Goal: Task Accomplishment & Management: Manage account settings

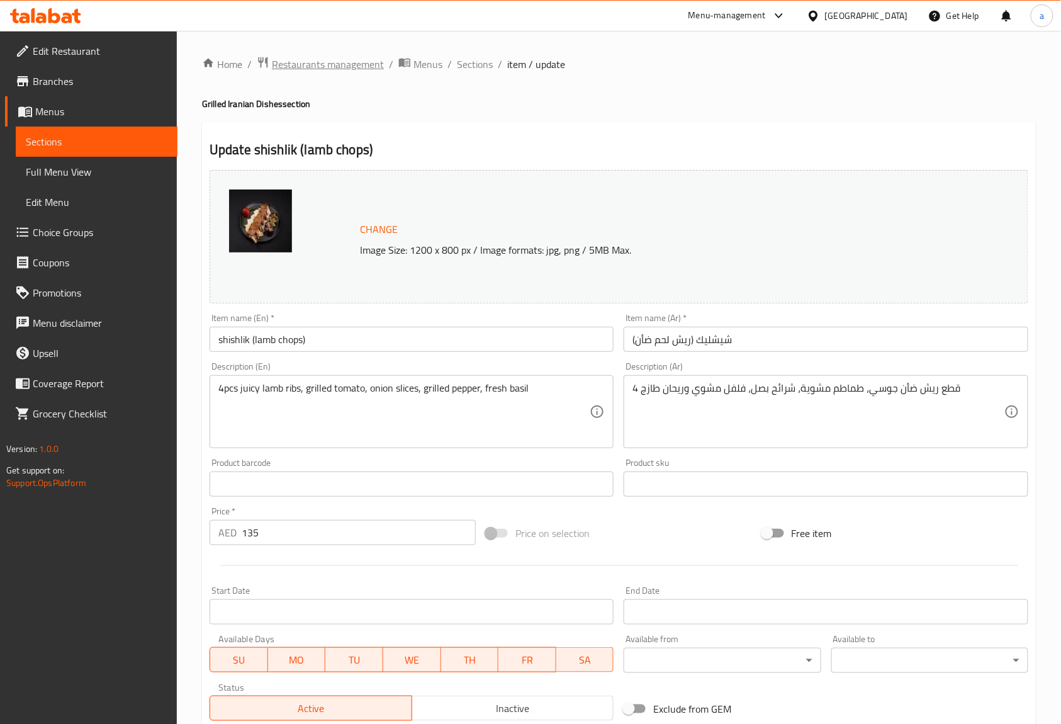
click at [332, 69] on span "Restaurants management" at bounding box center [328, 64] width 112 height 15
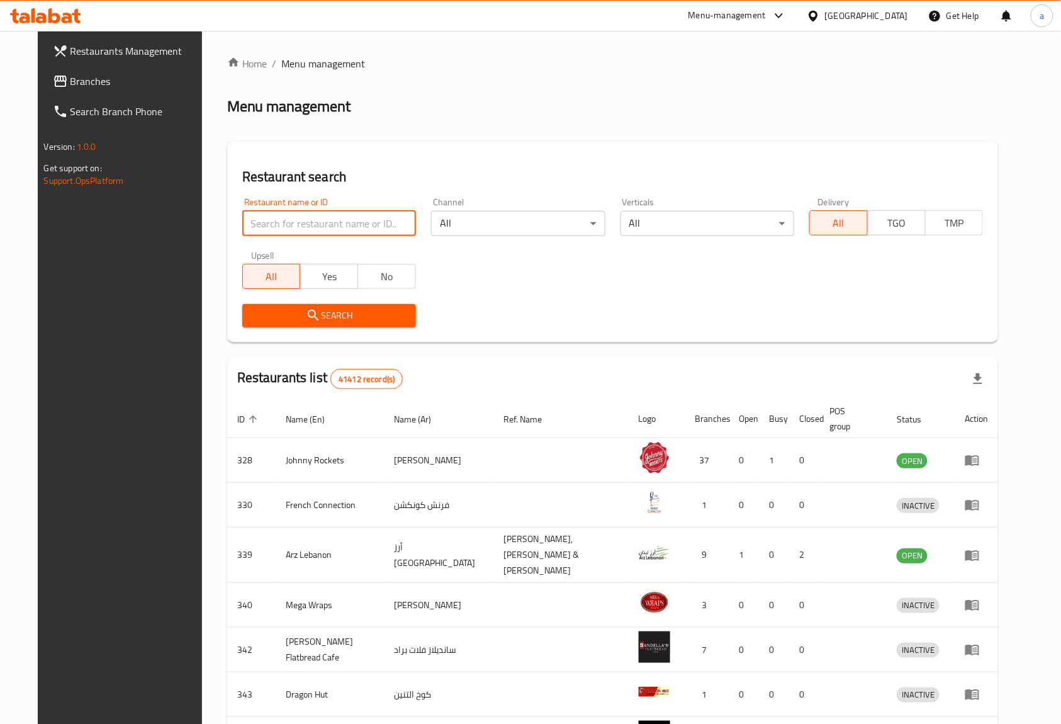
click at [318, 212] on input "search" at bounding box center [329, 223] width 174 height 25
click at [91, 86] on span "Branches" at bounding box center [137, 81] width 135 height 15
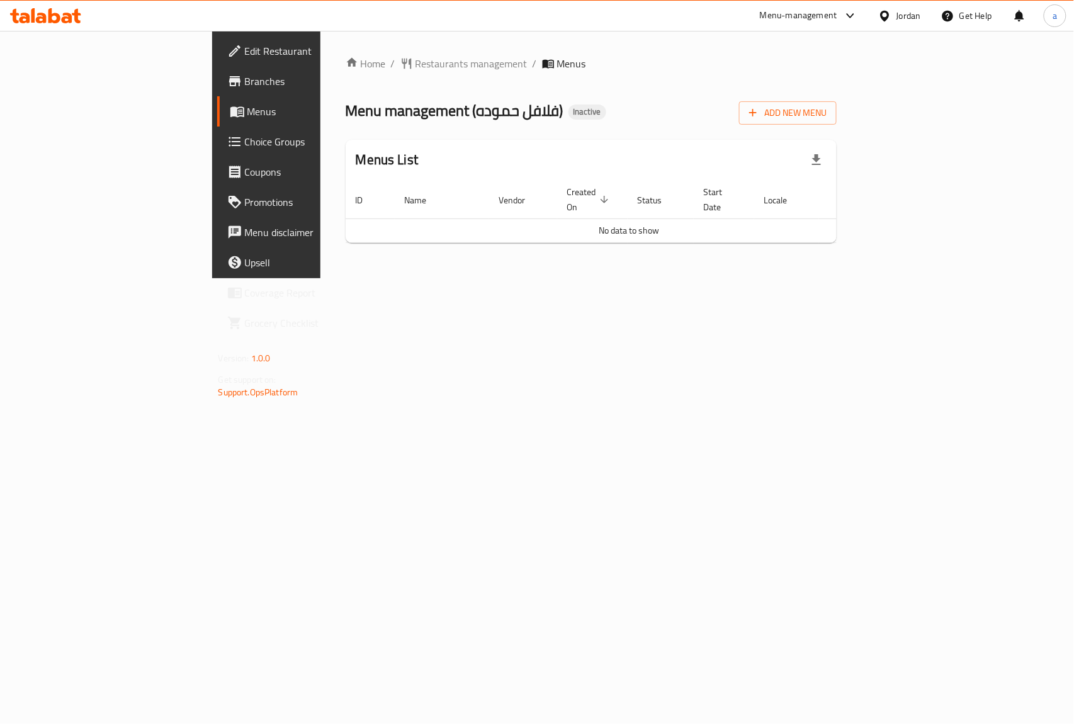
click at [894, 5] on div "Jordan" at bounding box center [899, 16] width 63 height 30
click at [245, 55] on span "Edit Restaurant" at bounding box center [313, 50] width 137 height 15
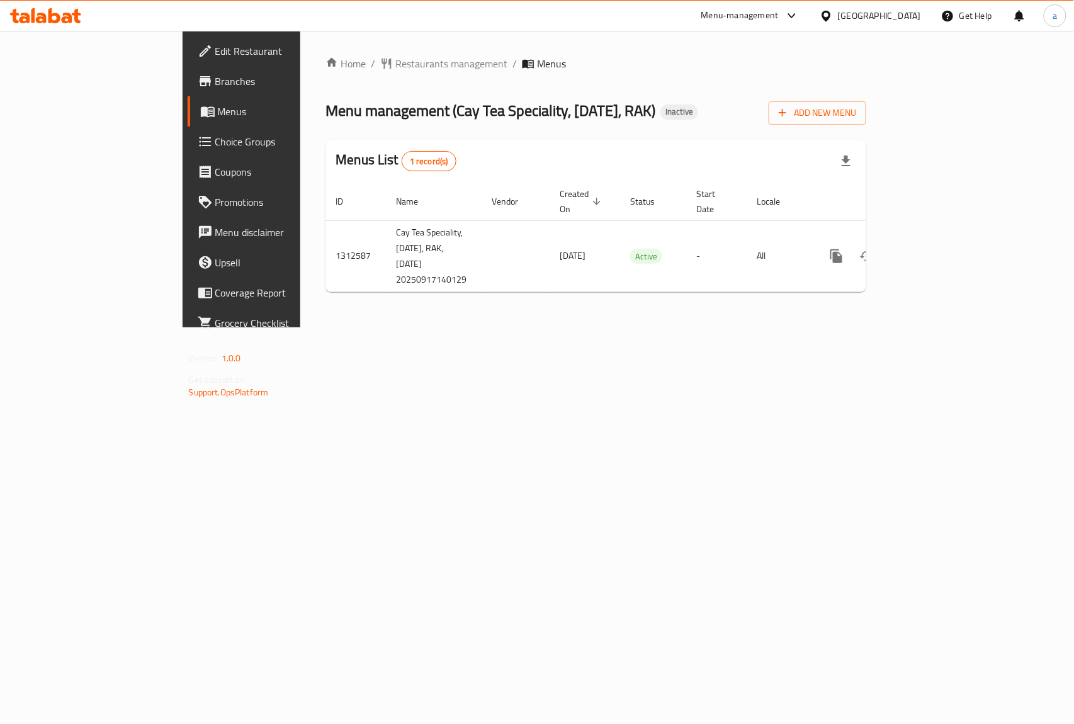
click at [215, 53] on span "Edit Restaurant" at bounding box center [283, 50] width 137 height 15
